Goal: Task Accomplishment & Management: Use online tool/utility

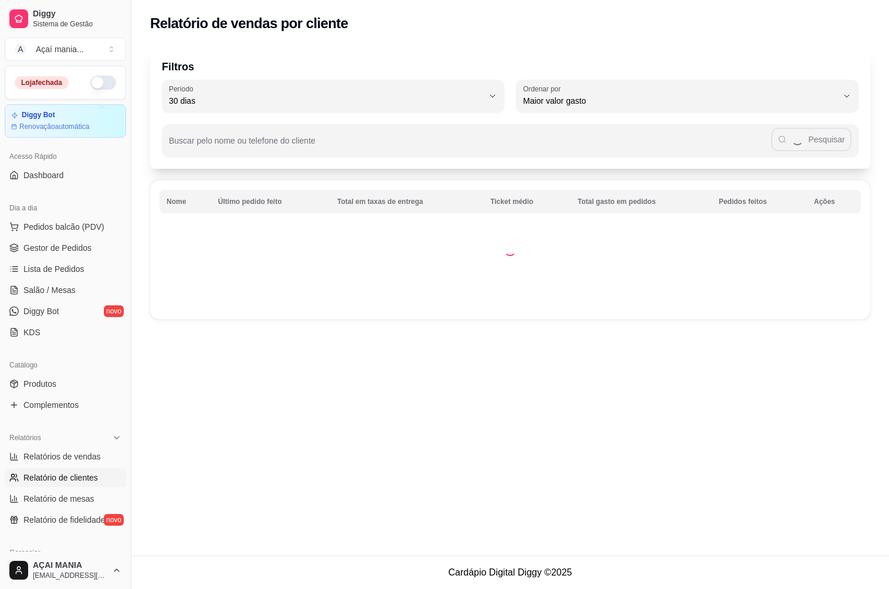
select select "30"
select select "HIGHEST_TOTAL_SPENT_WITH_ORDERS"
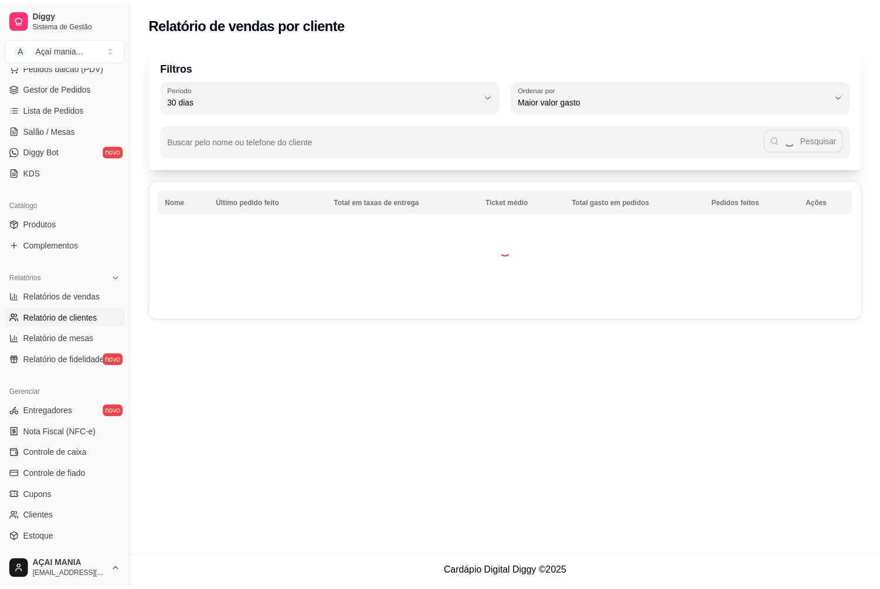
scroll to position [234, 0]
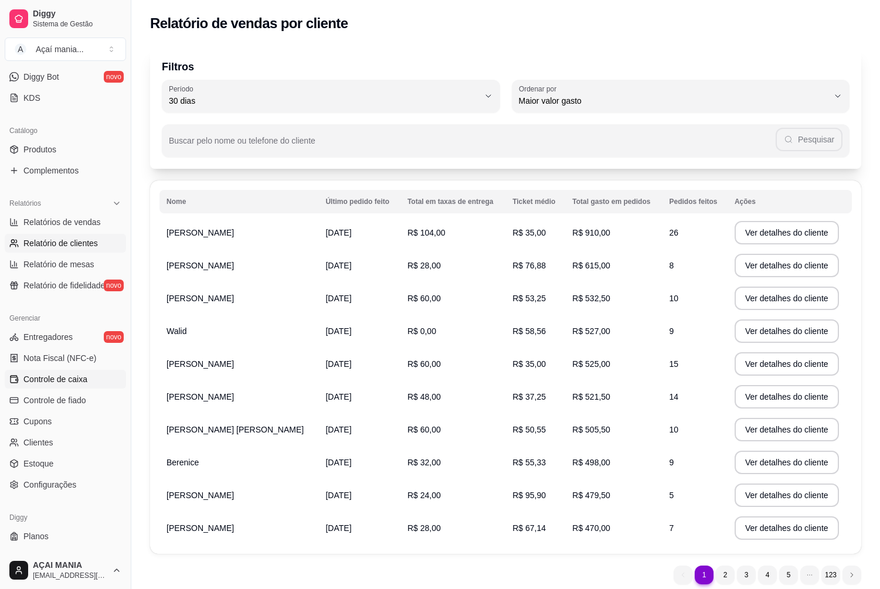
click at [63, 384] on span "Controle de caixa" at bounding box center [55, 379] width 64 height 12
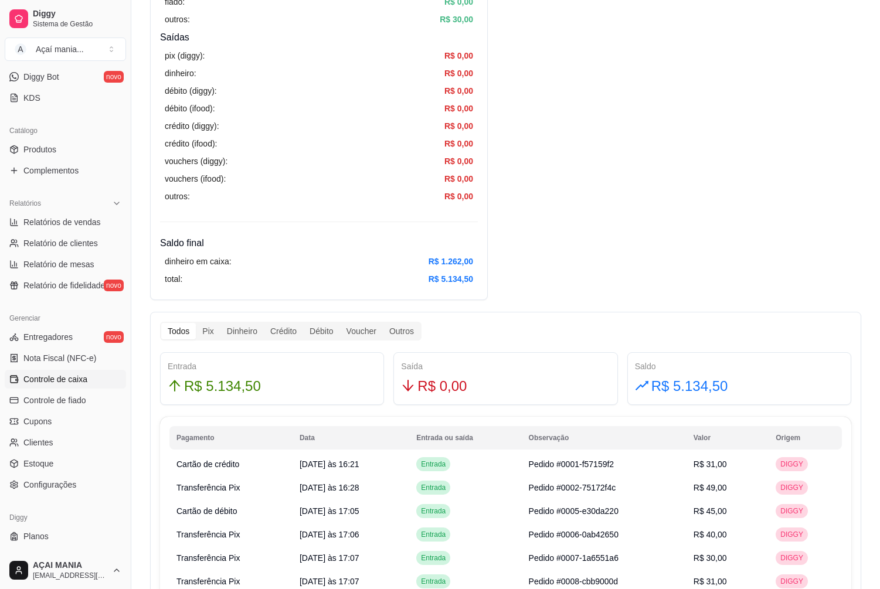
scroll to position [410, 0]
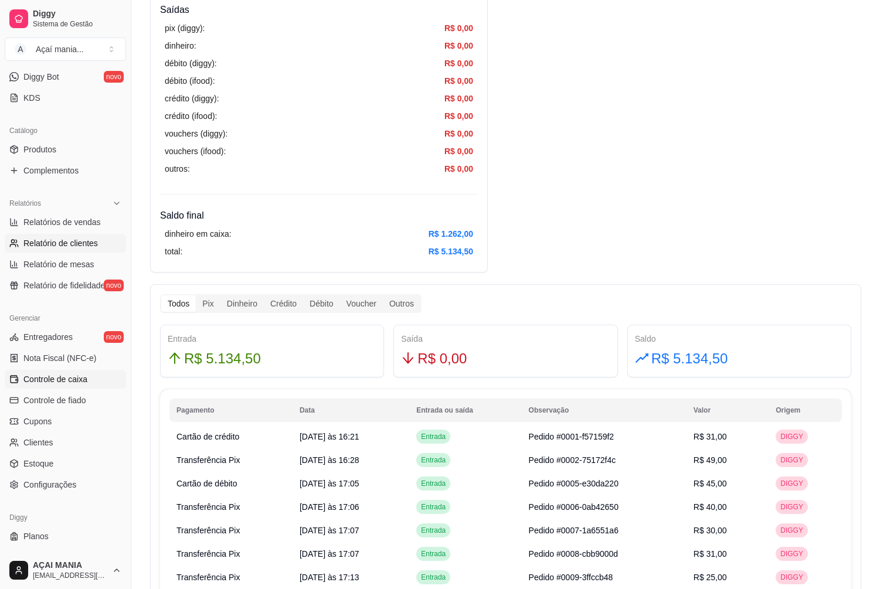
click at [65, 245] on span "Relatório de clientes" at bounding box center [60, 243] width 74 height 12
select select "30"
select select "HIGHEST_TOTAL_SPENT_WITH_ORDERS"
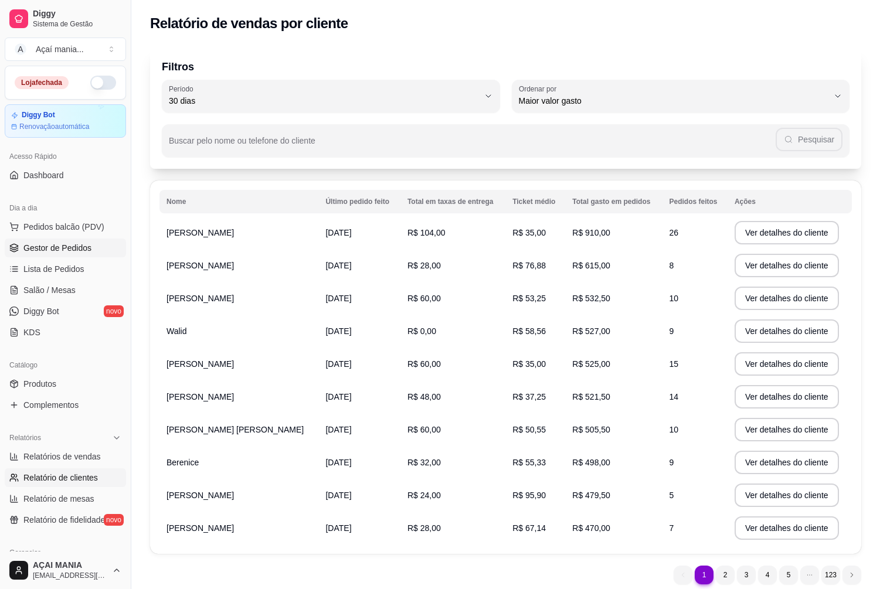
click at [81, 246] on span "Gestor de Pedidos" at bounding box center [57, 248] width 68 height 12
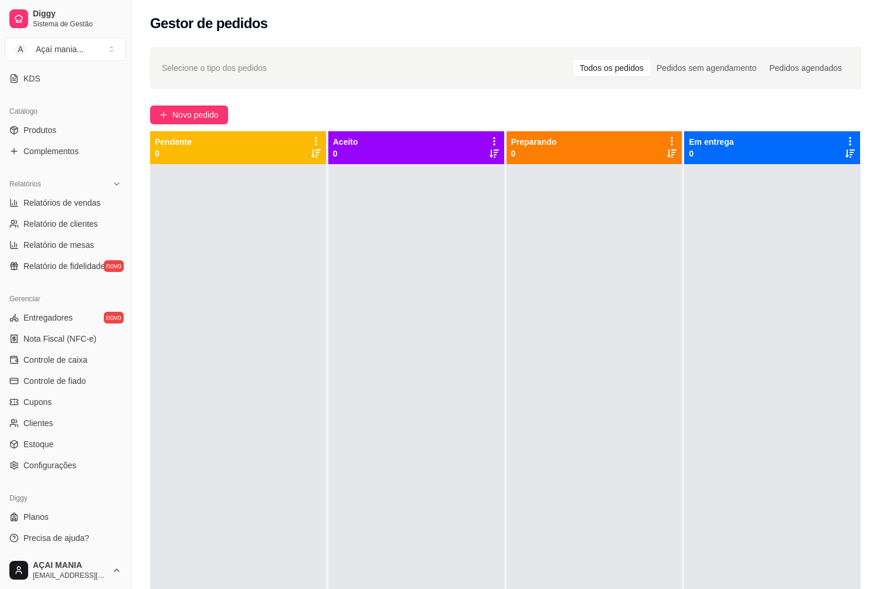
scroll to position [254, 0]
click at [83, 360] on span "Controle de caixa" at bounding box center [55, 359] width 64 height 12
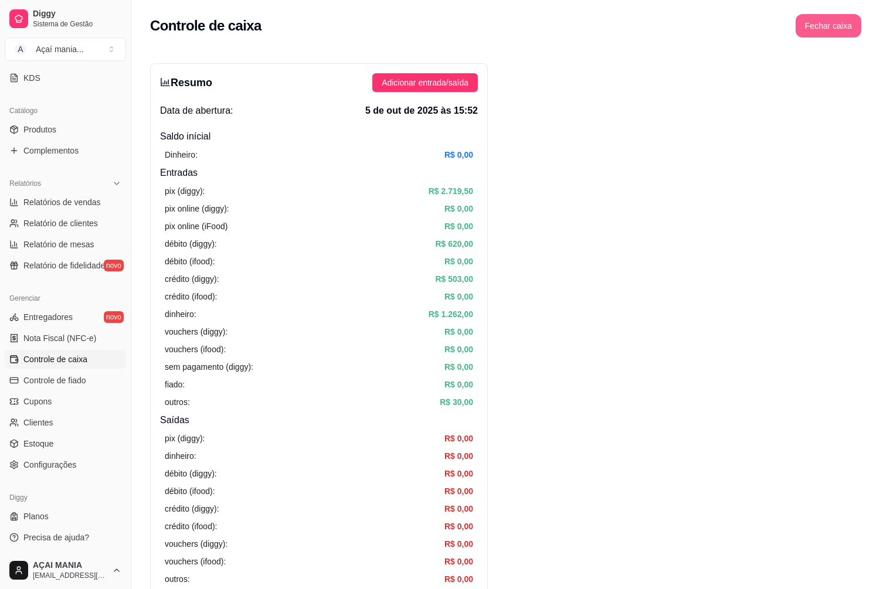
click at [838, 31] on button "Fechar caixa" at bounding box center [828, 25] width 66 height 23
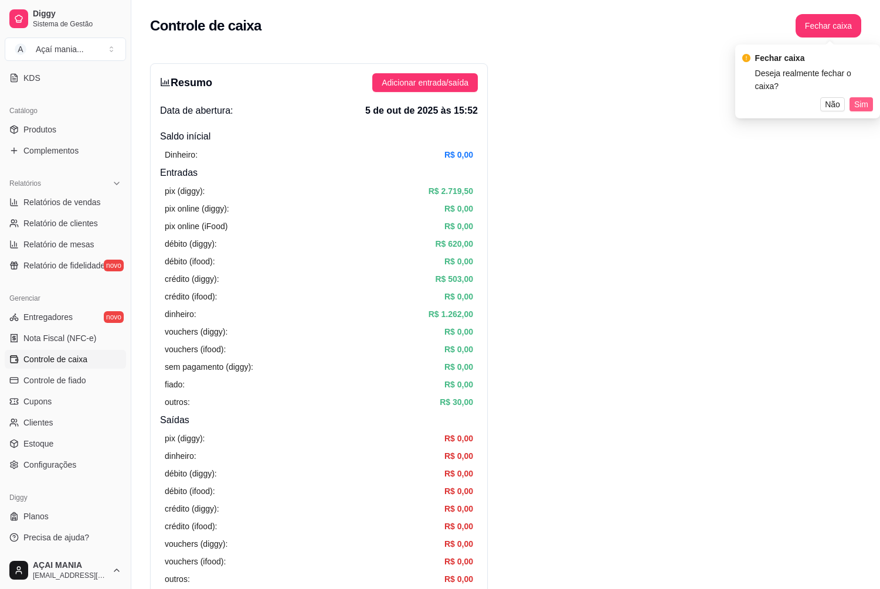
click at [866, 98] on span "Sim" at bounding box center [861, 104] width 14 height 13
